Goal: Information Seeking & Learning: Find specific fact

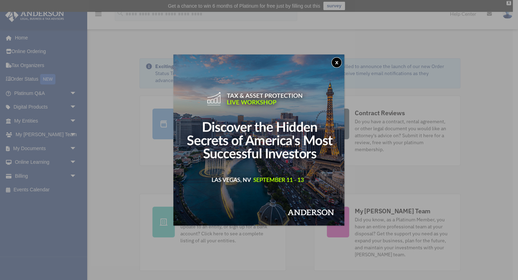
click at [340, 61] on button "x" at bounding box center [336, 62] width 10 height 10
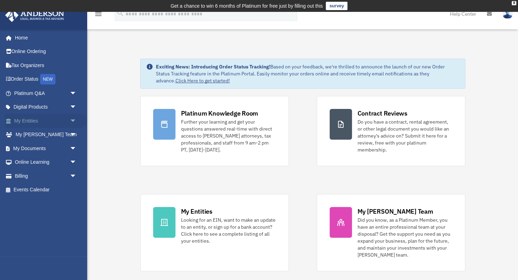
click at [76, 121] on span "arrow_drop_down" at bounding box center [77, 121] width 14 height 14
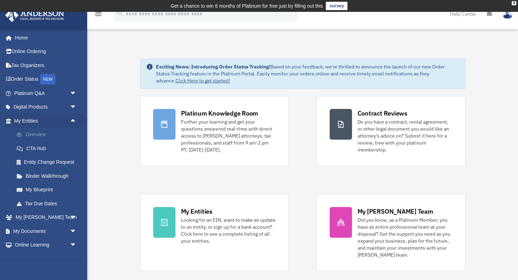
click at [37, 133] on link "Overview" at bounding box center [48, 135] width 77 height 14
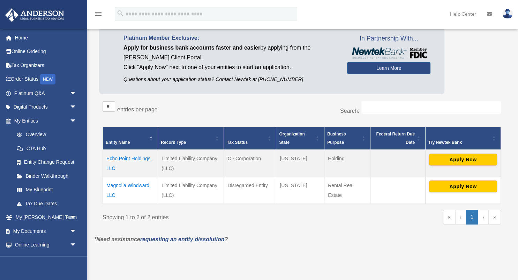
scroll to position [74, 0]
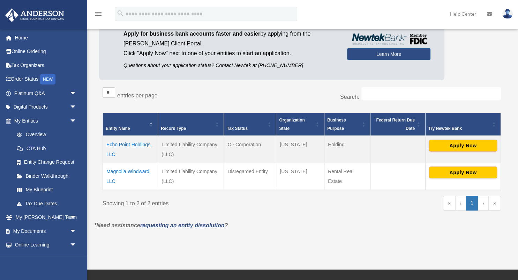
click at [135, 169] on td "Magnolia Windward, LLC" at bounding box center [130, 176] width 55 height 27
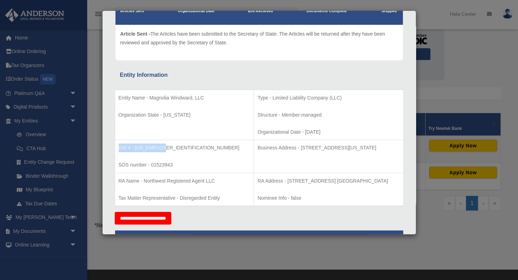
drag, startPoint x: 119, startPoint y: 145, endPoint x: 171, endPoint y: 147, distance: 52.3
click at [171, 147] on p "EIN # - 39-3288299" at bounding box center [185, 147] width 132 height 9
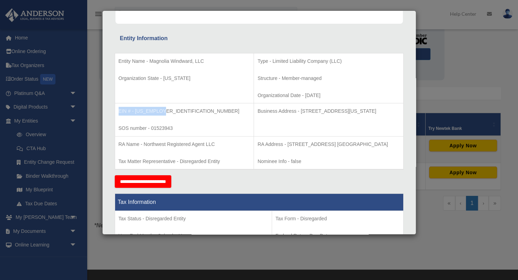
scroll to position [147, 0]
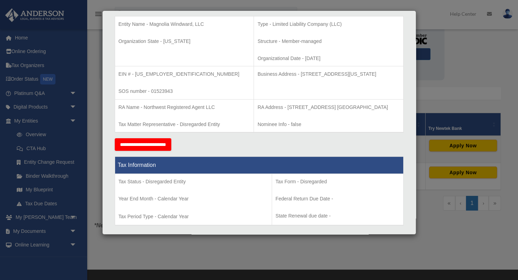
click at [217, 151] on div "**********" at bounding box center [259, 144] width 289 height 13
